Goal: Find specific page/section: Find specific page/section

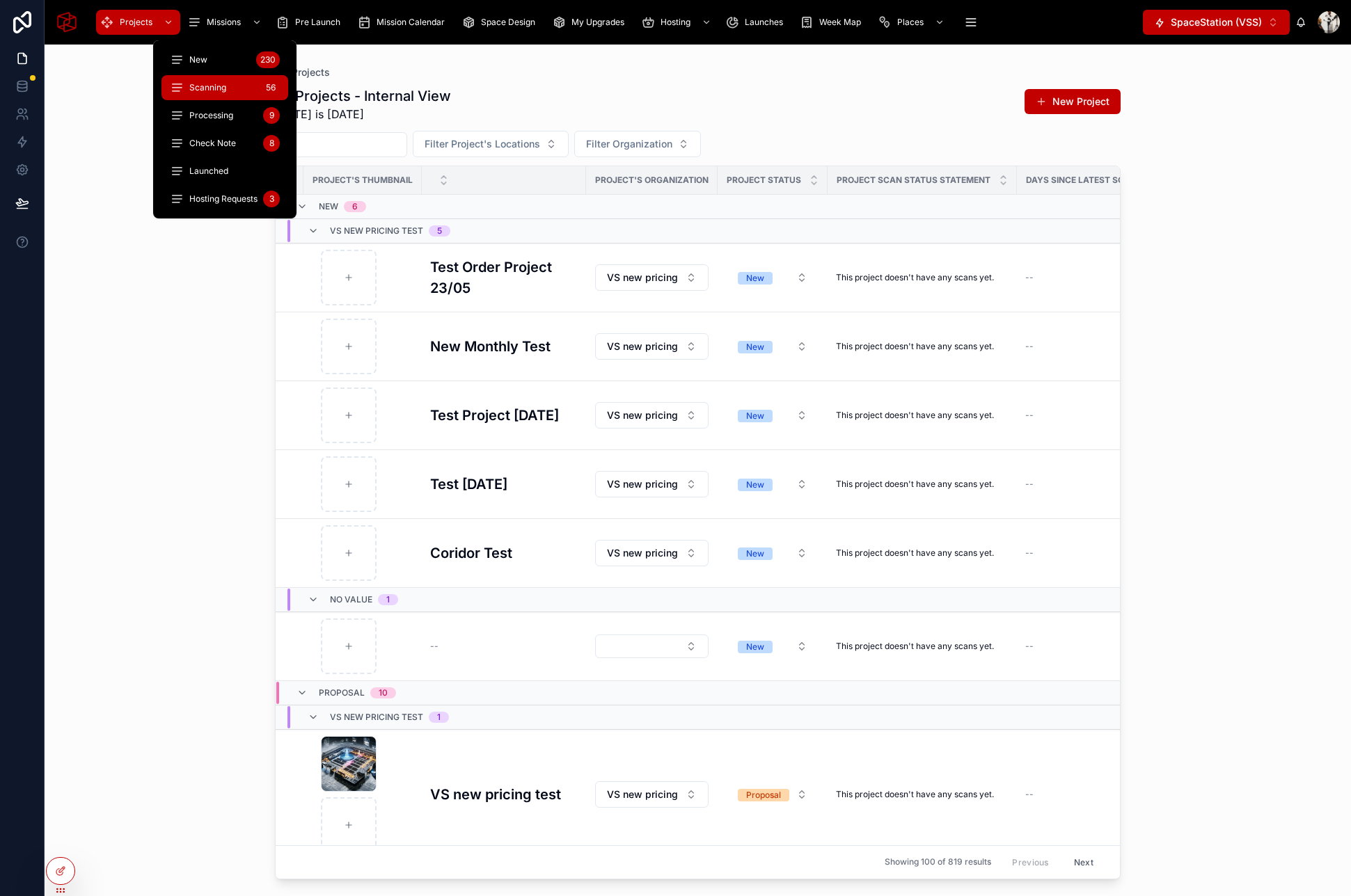
click at [228, 83] on div "Scanning 56" at bounding box center [225, 88] width 110 height 23
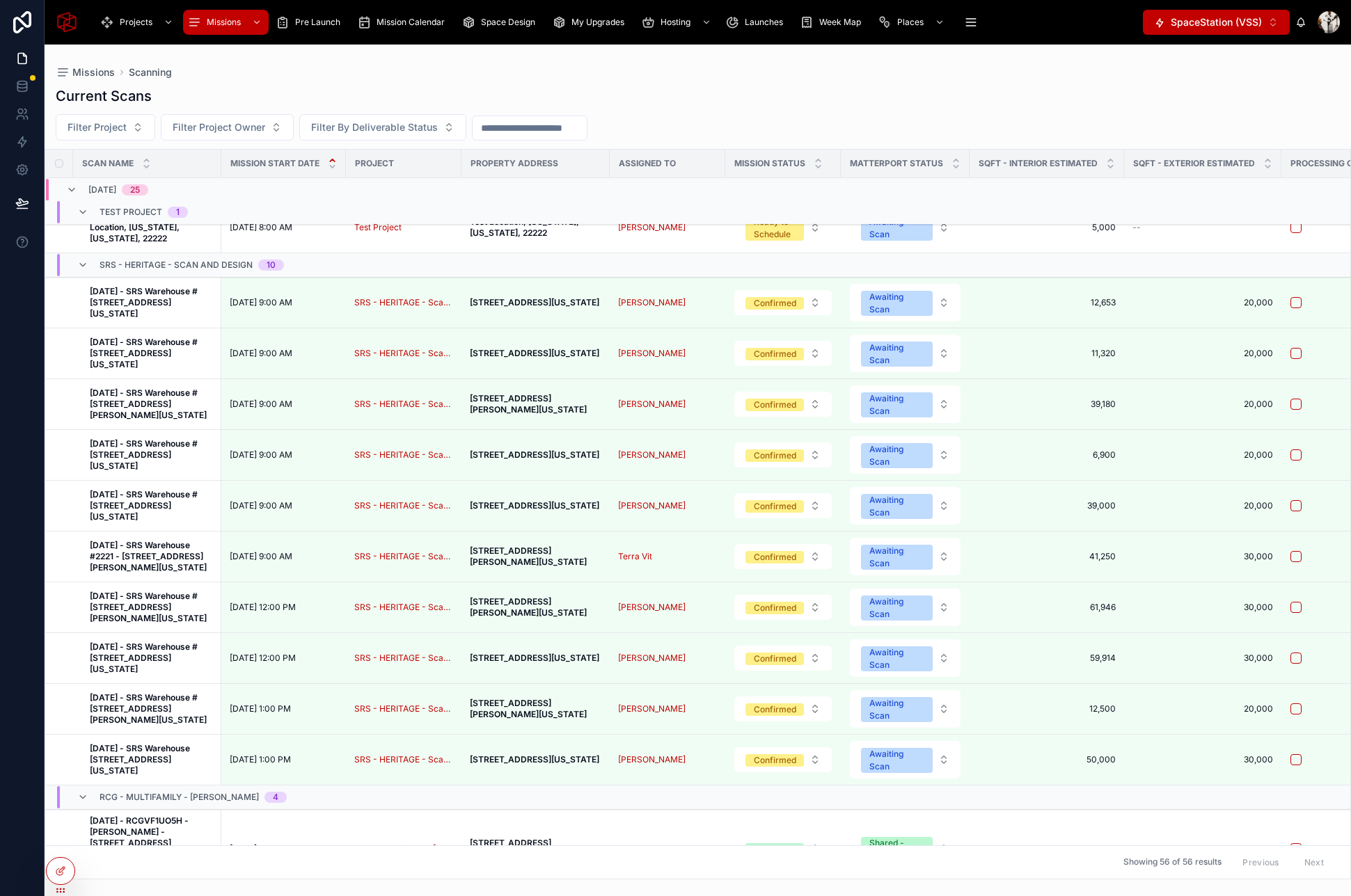
scroll to position [92, 0]
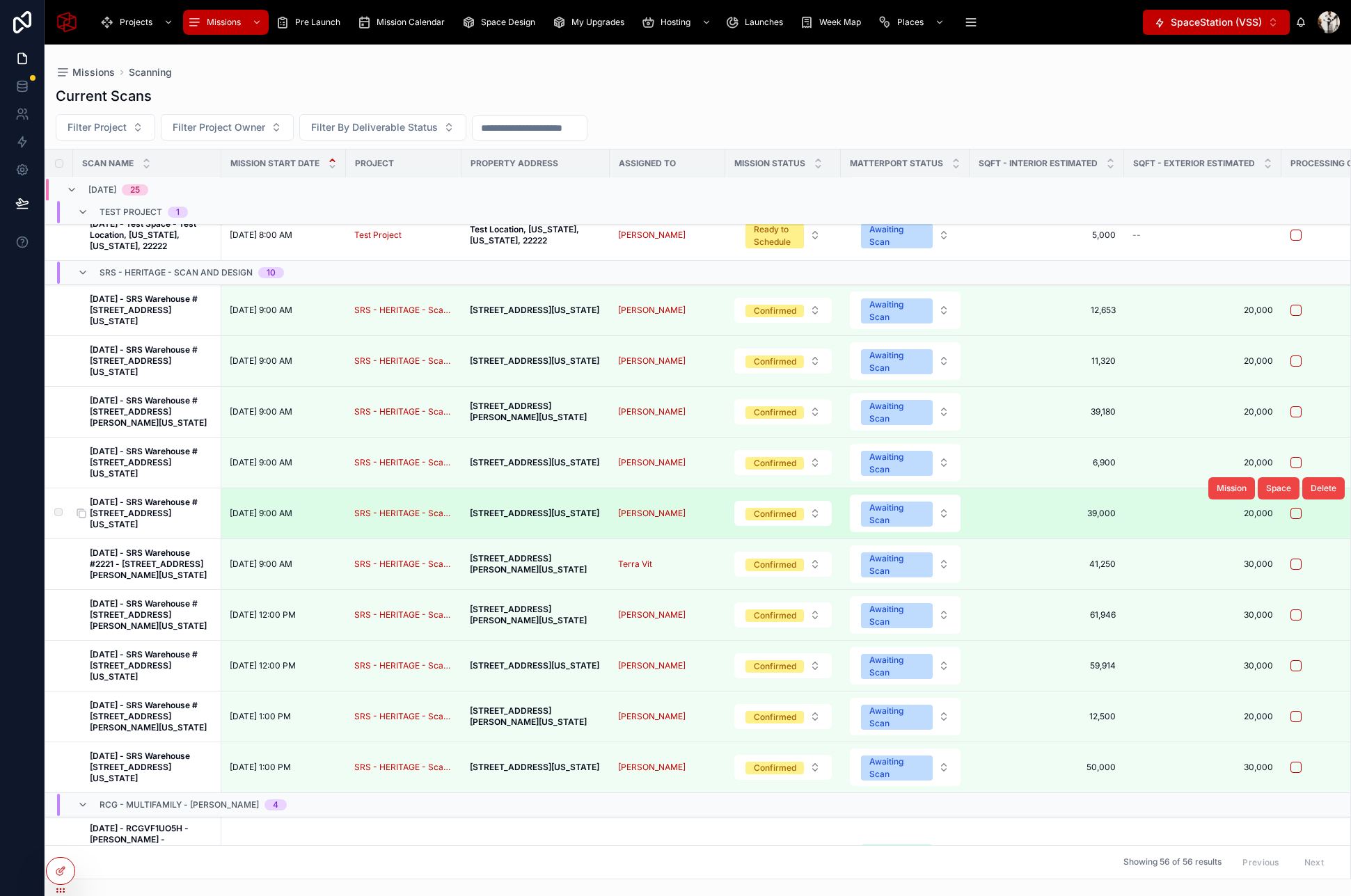
click at [145, 530] on strong "[DATE] - SRS Warehouse #[STREET_ADDRESS][US_STATE]" at bounding box center [143, 513] width 108 height 32
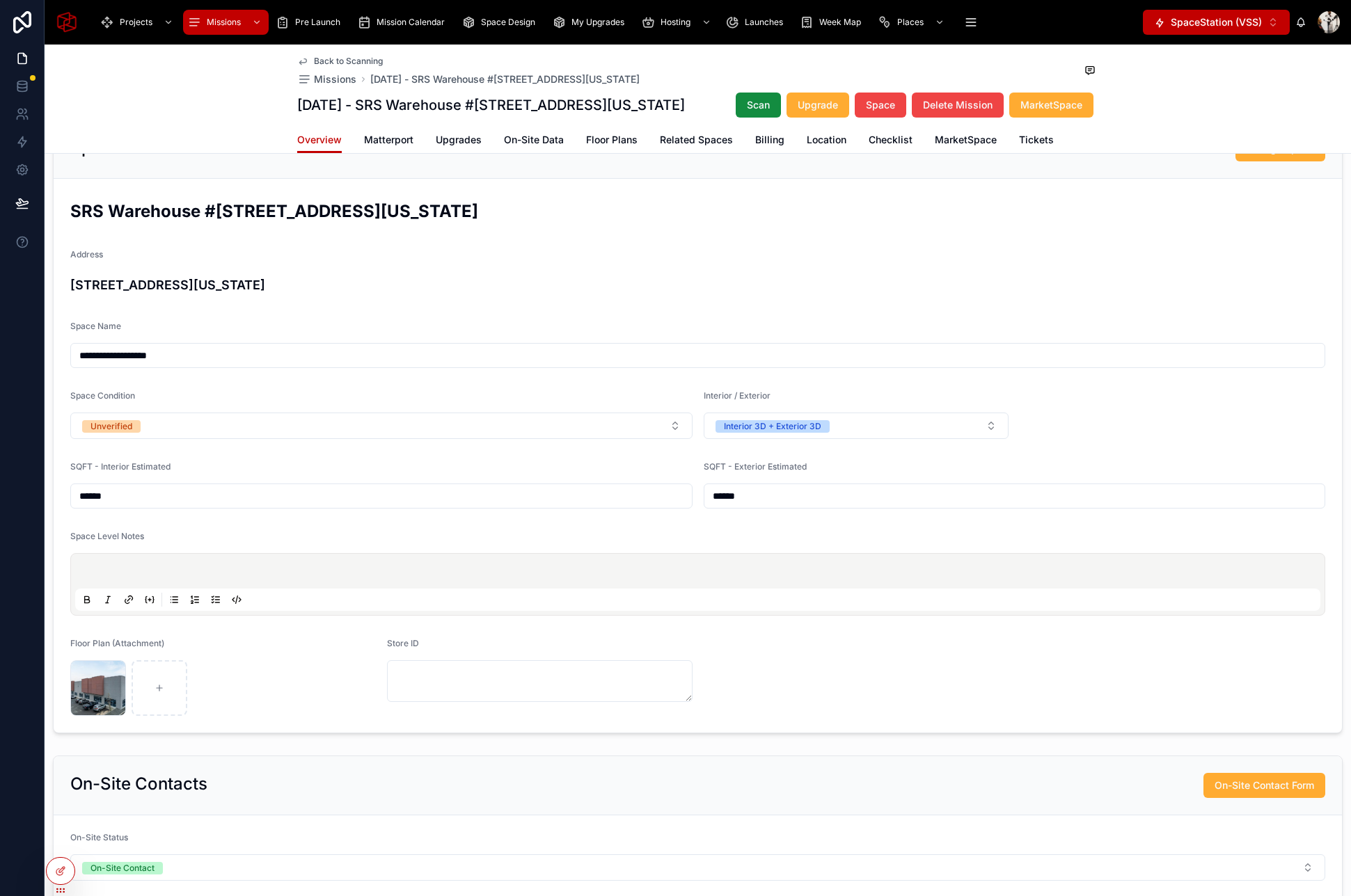
scroll to position [499, 0]
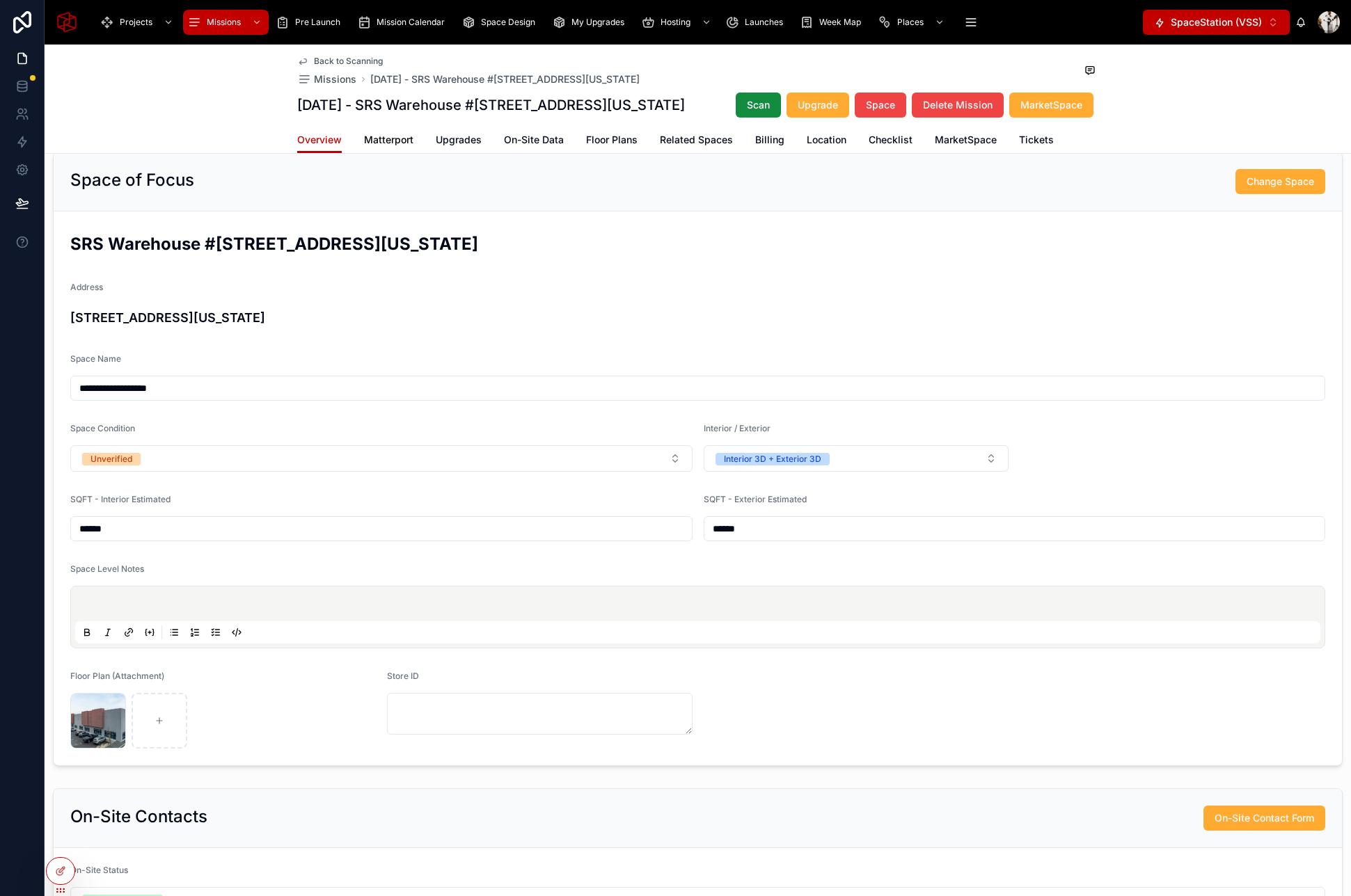
click at [389, 147] on span "Matterport" at bounding box center [388, 140] width 49 height 14
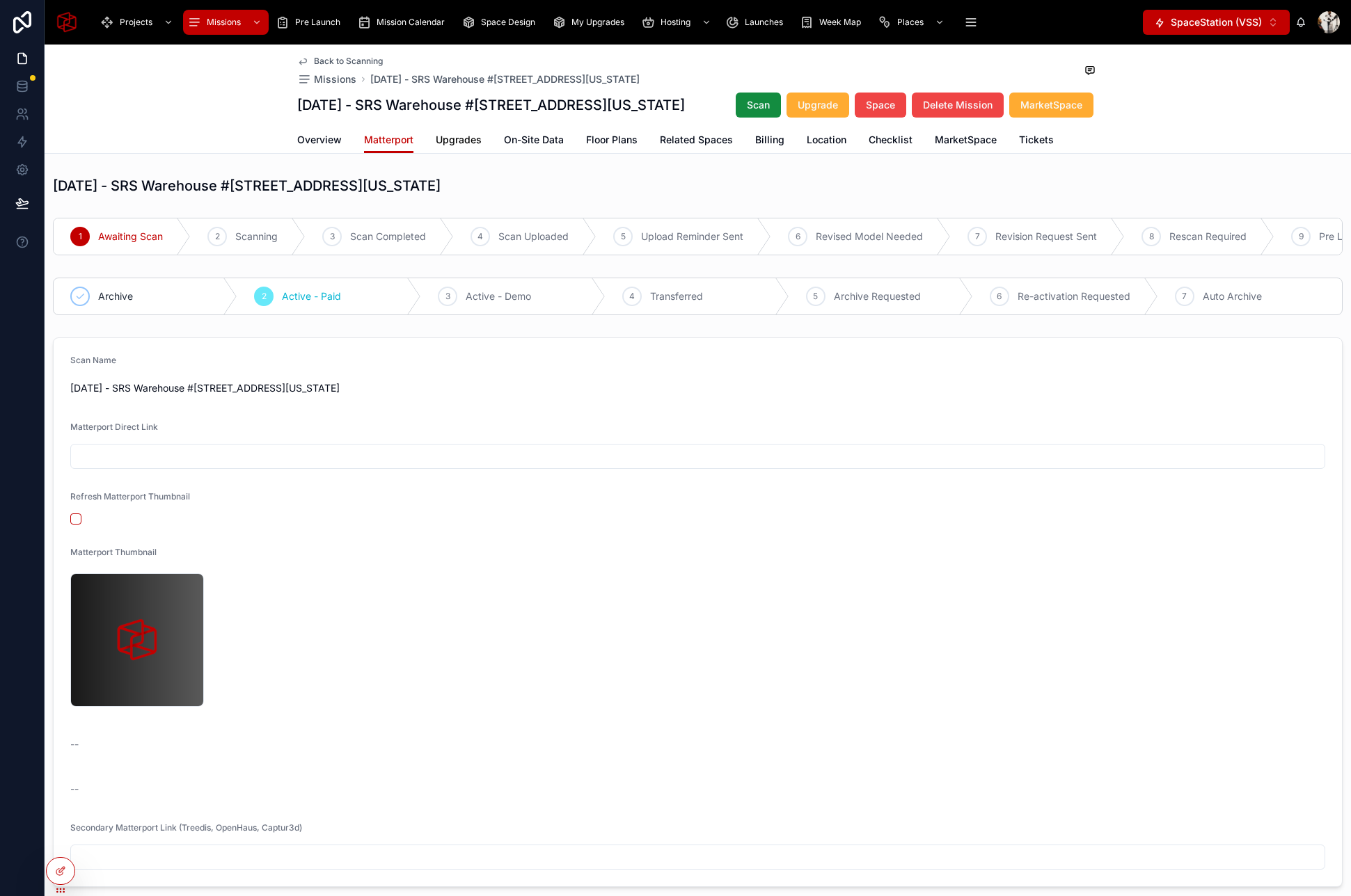
click at [461, 155] on link "Upgrades" at bounding box center [458, 141] width 46 height 28
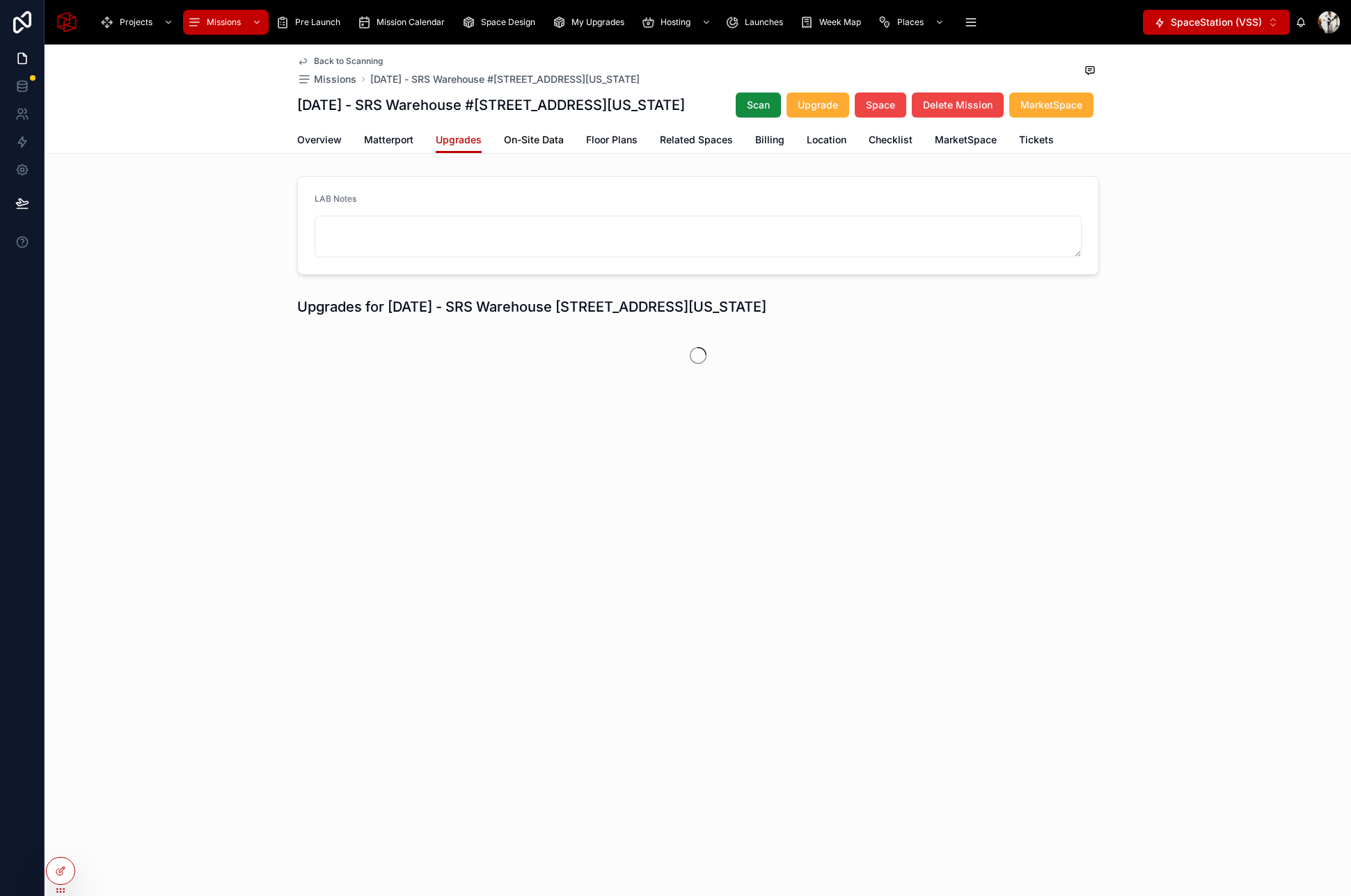
click at [547, 147] on span "On-Site Data" at bounding box center [533, 140] width 60 height 14
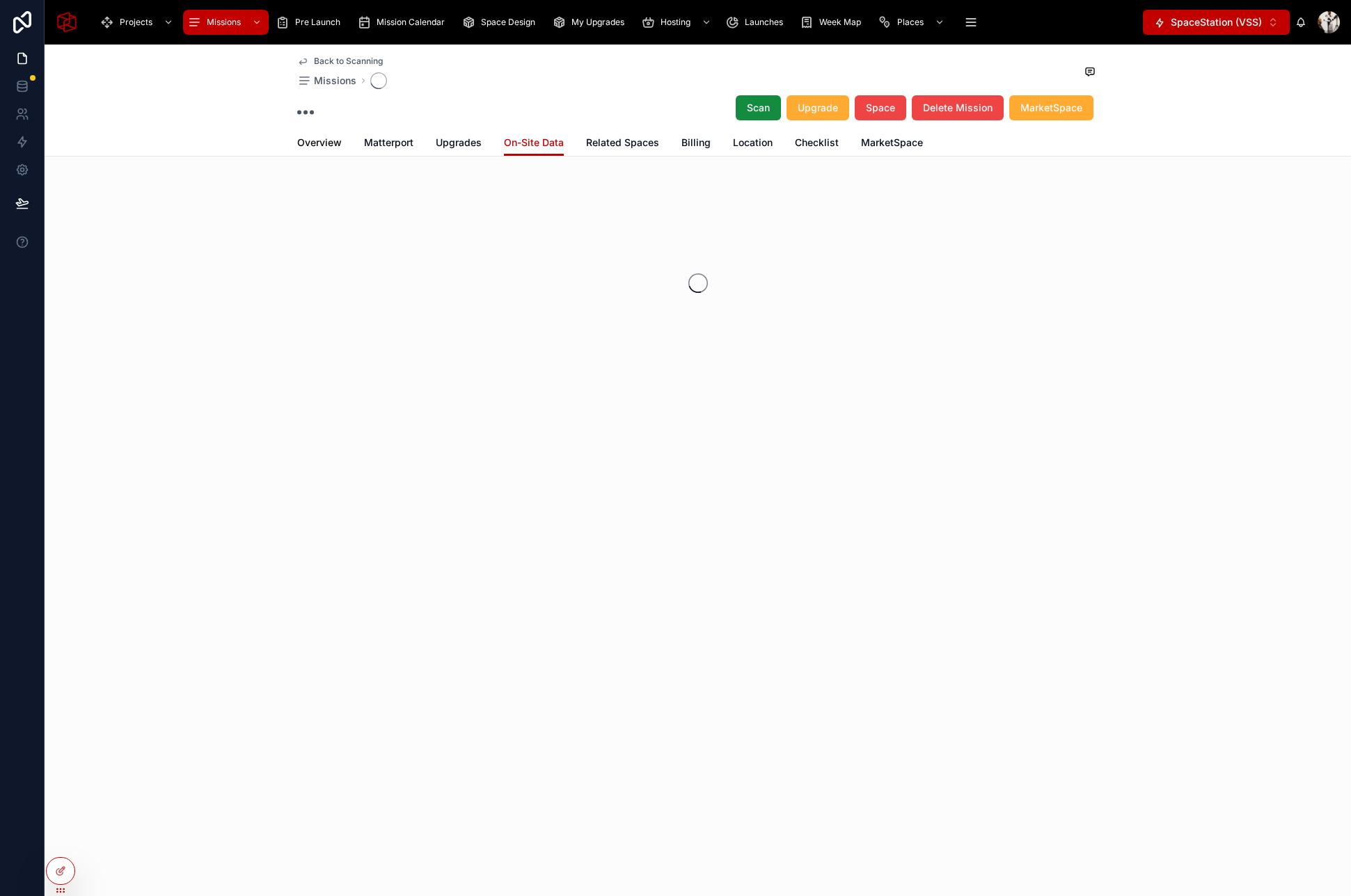
click at [331, 151] on link "Overview" at bounding box center [319, 143] width 44 height 28
